Goal: Navigation & Orientation: Find specific page/section

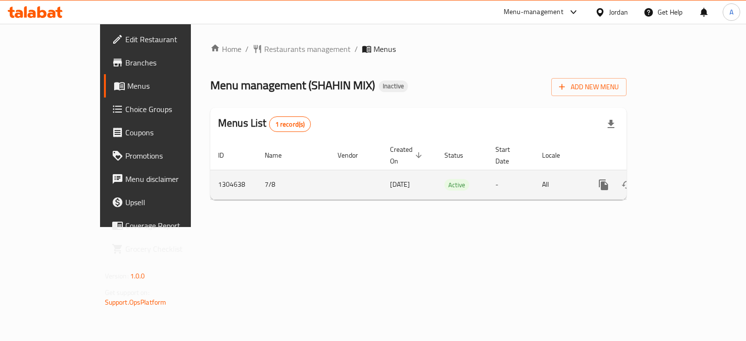
click at [678, 181] on icon "enhanced table" at bounding box center [673, 185] width 9 height 9
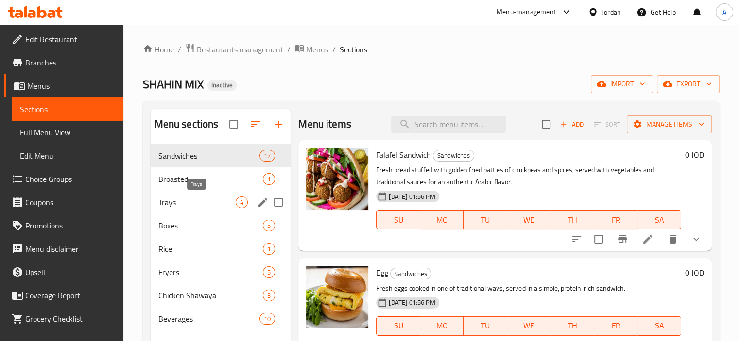
scroll to position [49, 0]
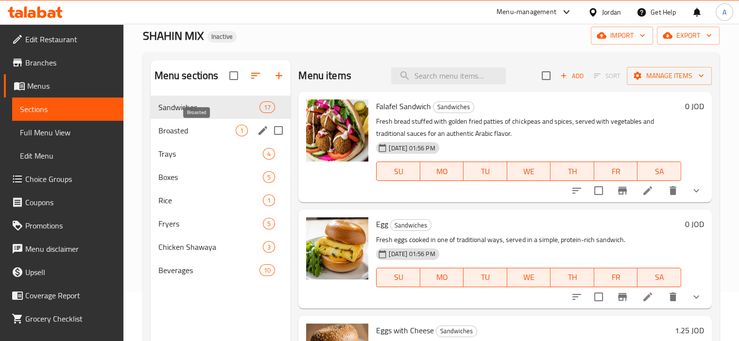
click at [204, 130] on span "Broasted" at bounding box center [197, 131] width 78 height 12
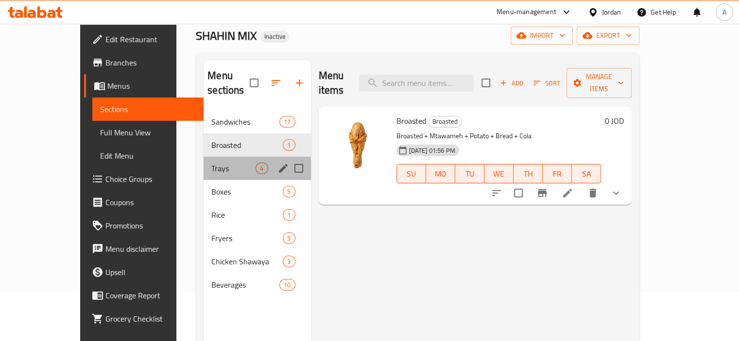
click at [204, 157] on div "Trays 4" at bounding box center [257, 168] width 107 height 23
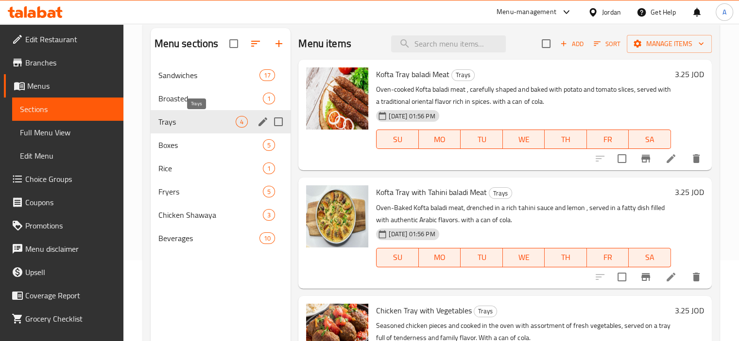
scroll to position [97, 0]
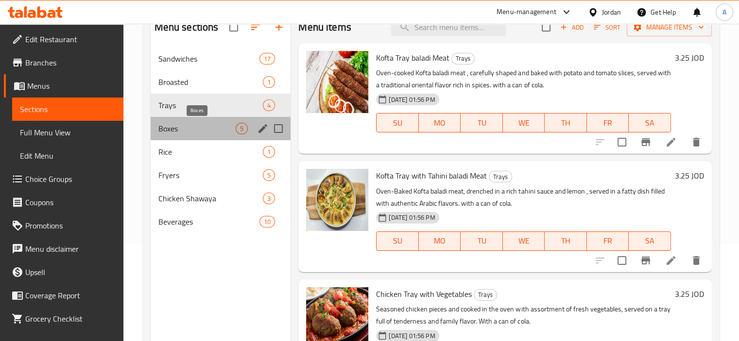
click at [204, 130] on span "Boxes" at bounding box center [197, 129] width 78 height 12
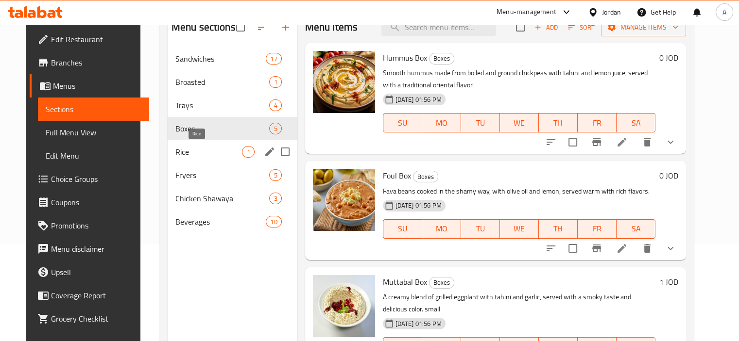
click at [204, 149] on span "Rice" at bounding box center [208, 152] width 67 height 12
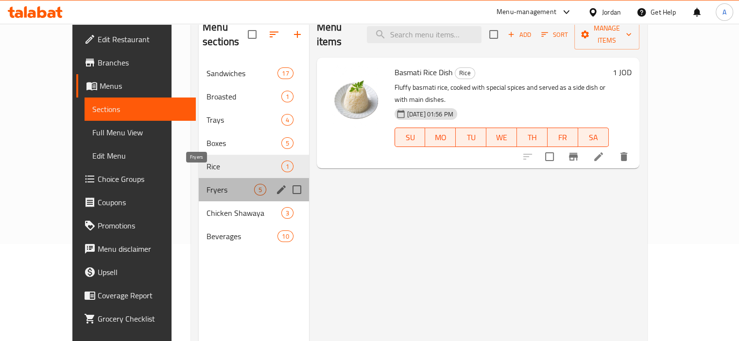
click at [206, 184] on span "Fryers" at bounding box center [229, 190] width 47 height 12
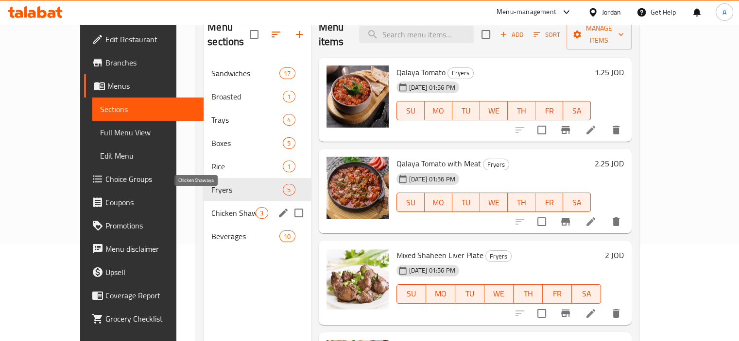
click at [211, 207] on span "Chicken Shawaya" at bounding box center [233, 213] width 44 height 12
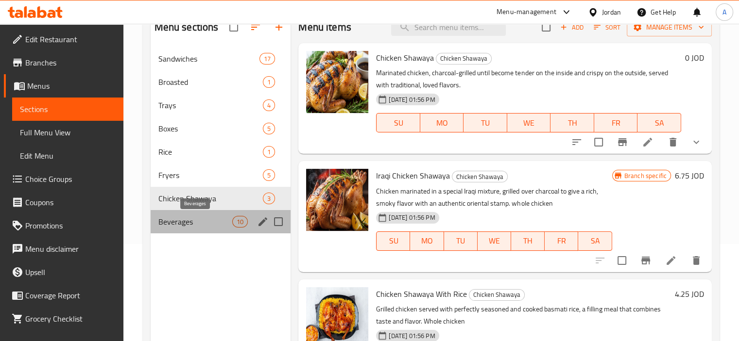
click at [204, 222] on span "Beverages" at bounding box center [195, 222] width 74 height 12
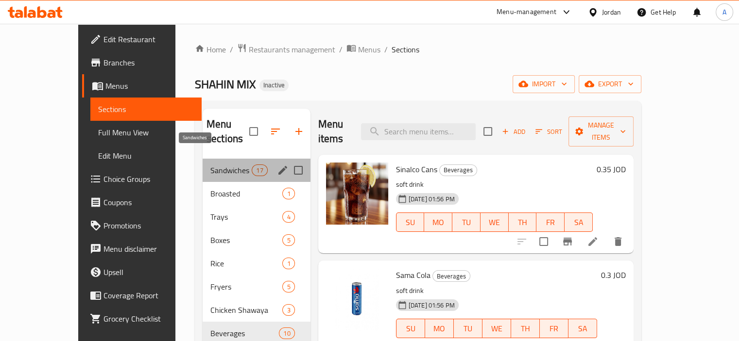
click at [212, 165] on span "Sandwiches" at bounding box center [230, 171] width 41 height 12
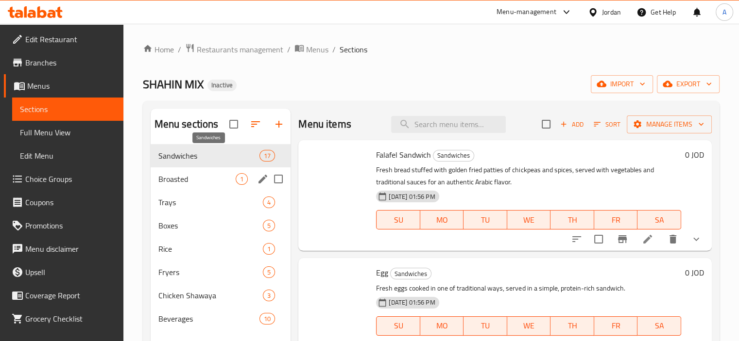
click at [210, 173] on span "Broasted" at bounding box center [197, 179] width 78 height 12
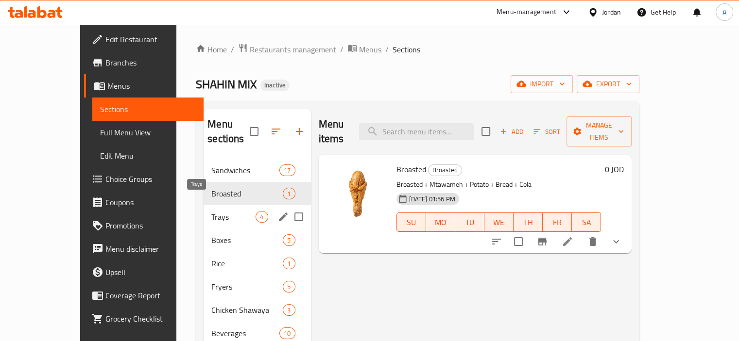
click at [211, 211] on span "Trays" at bounding box center [233, 217] width 44 height 12
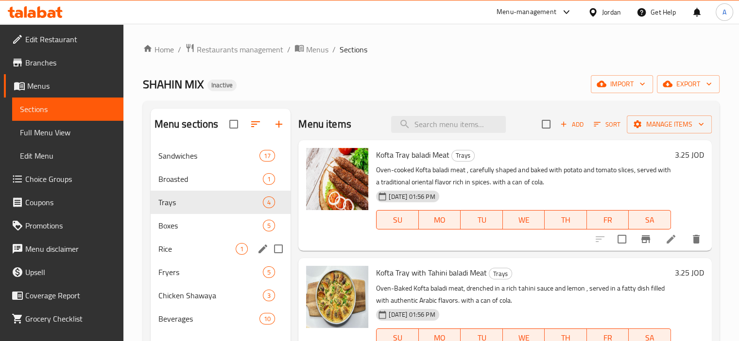
click at [205, 238] on div "Rice 1" at bounding box center [221, 249] width 140 height 23
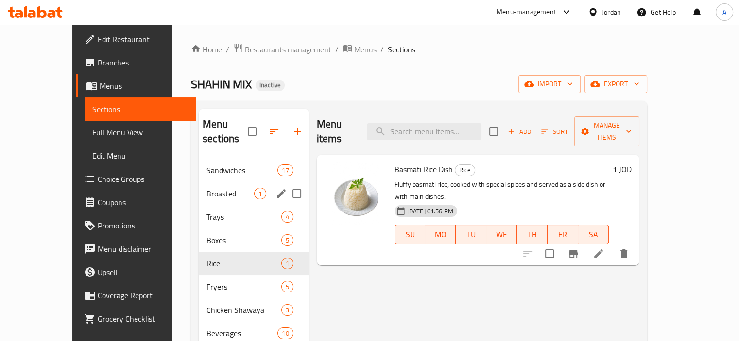
click at [204, 185] on div "Broasted 1" at bounding box center [254, 193] width 110 height 23
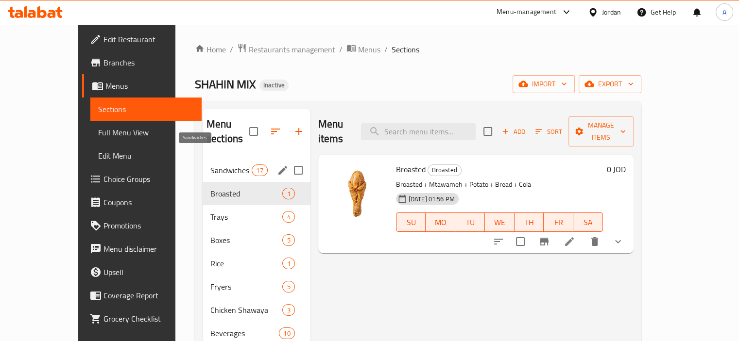
click at [210, 165] on span "Sandwiches" at bounding box center [230, 171] width 41 height 12
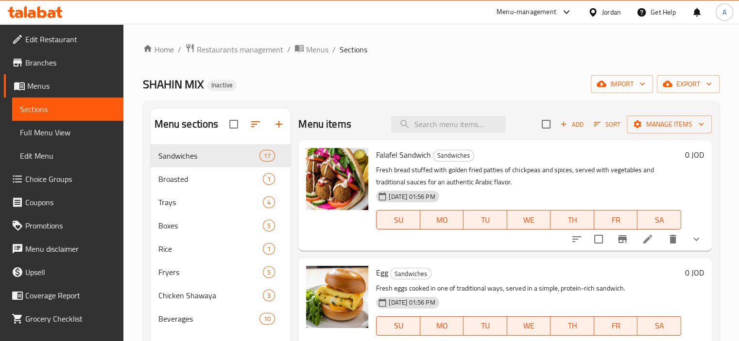
click at [76, 123] on link "Full Menu View" at bounding box center [67, 132] width 111 height 23
